Goal: Information Seeking & Learning: Find specific fact

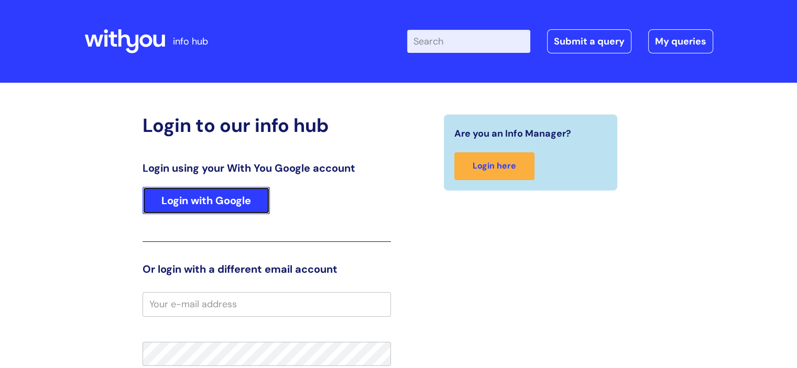
click at [229, 193] on link "Login with Google" at bounding box center [205, 200] width 127 height 27
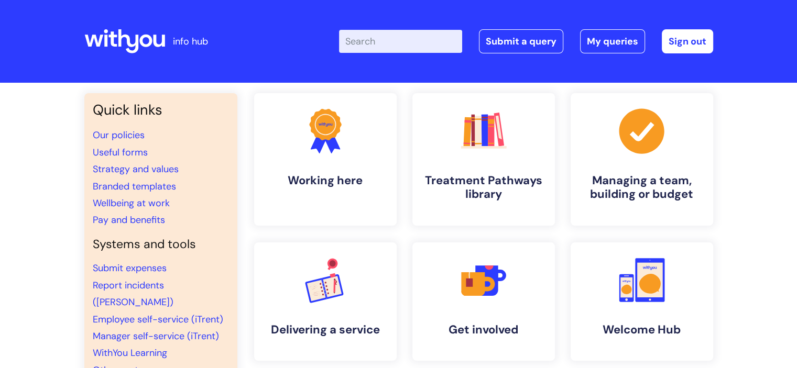
click at [422, 42] on input "Enter your search term here..." at bounding box center [400, 41] width 123 height 23
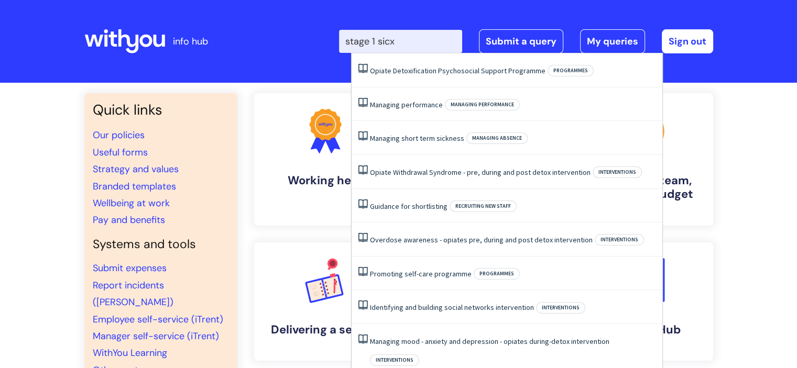
type input "stage 1 sicxk"
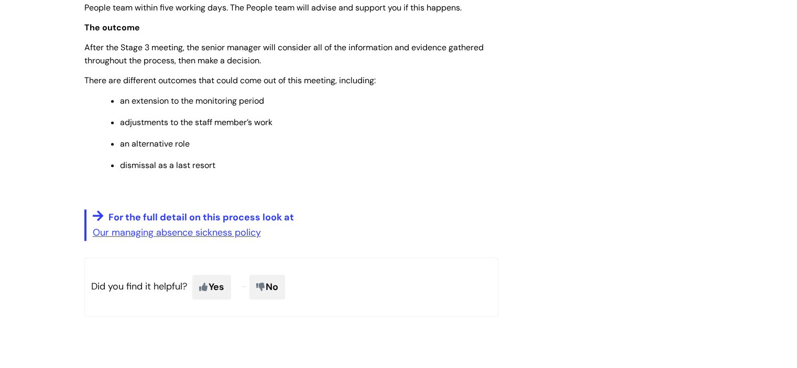
scroll to position [964, 0]
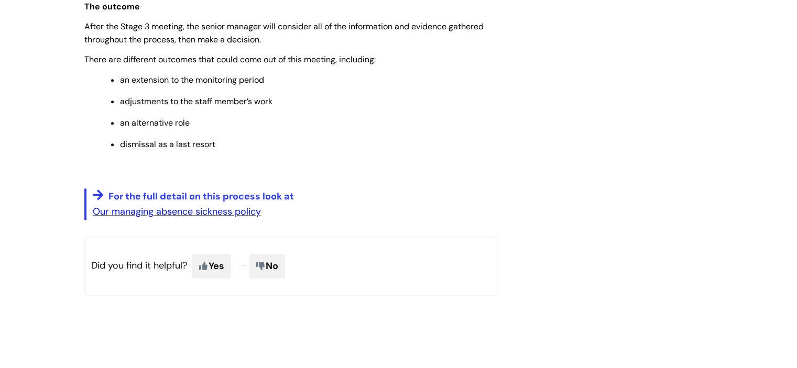
click at [223, 214] on link "Our managing absence sickness policy" at bounding box center [177, 211] width 168 height 13
